Goal: Find specific page/section: Find specific page/section

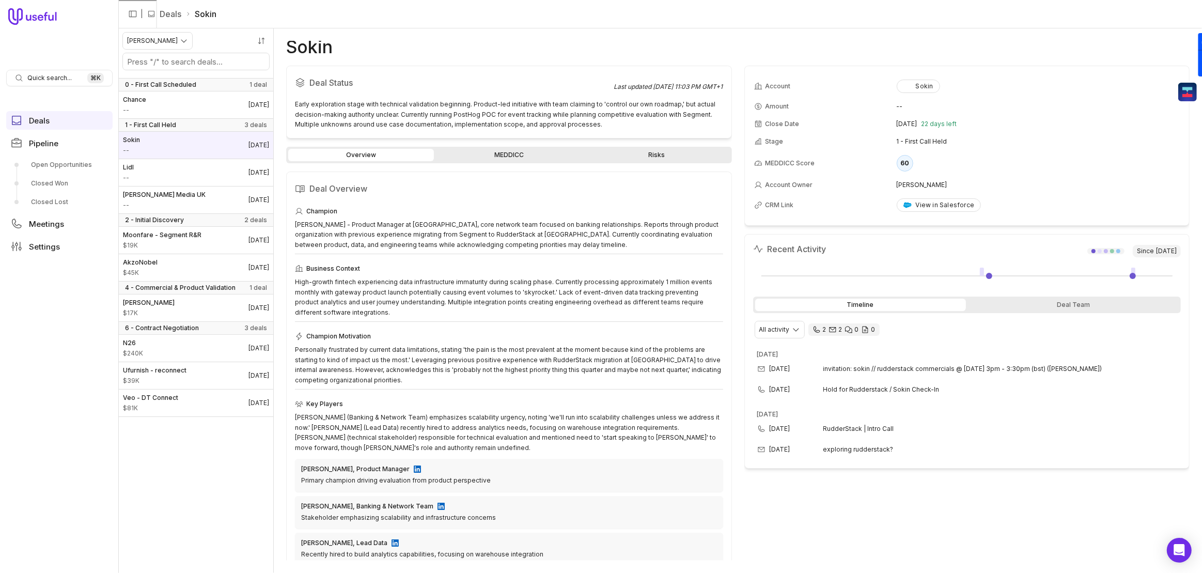
click at [507, 149] on link "MEDDICC" at bounding box center [509, 155] width 146 height 12
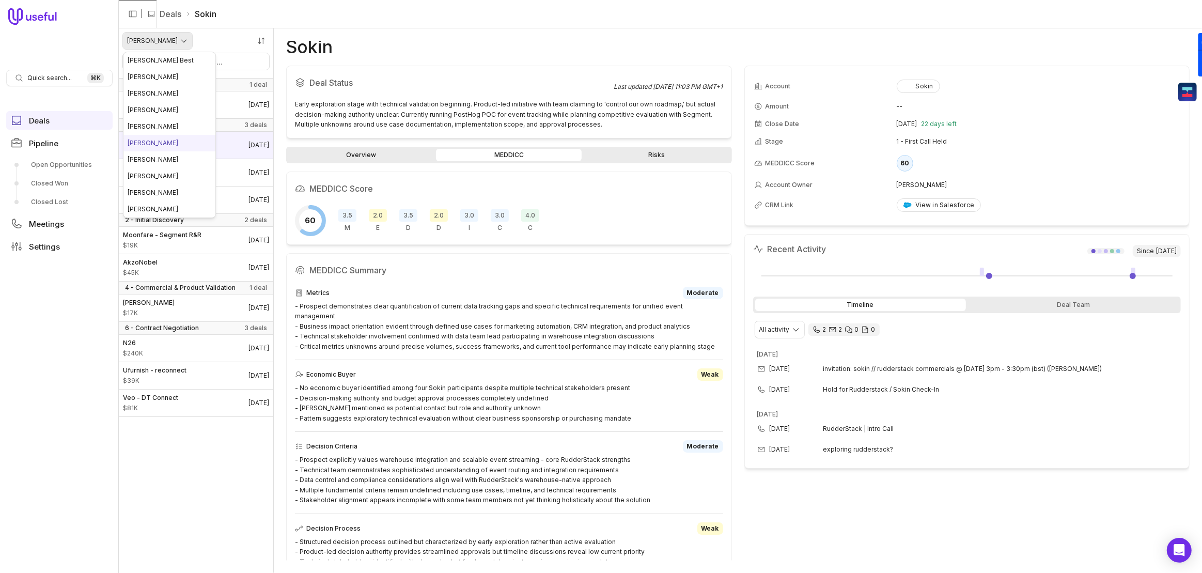
click at [155, 39] on html "Quick search... ⌘ K Deals Pipeline Open Opportunities Closed Won Closed Lost Me…" at bounding box center [601, 286] width 1202 height 573
